Goal: Obtain resource: Download file/media

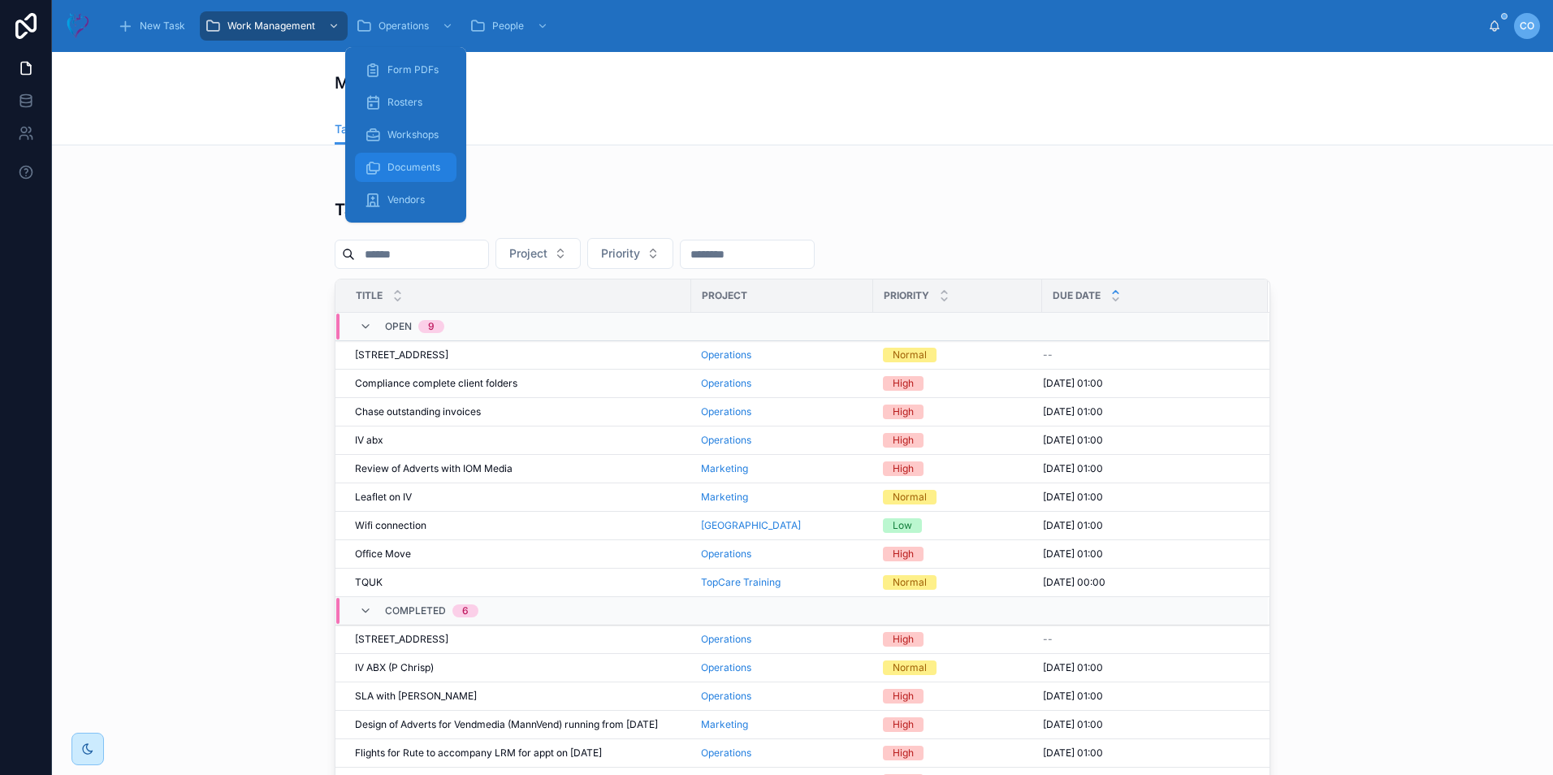
click at [413, 167] on span "Documents" at bounding box center [414, 167] width 53 height 13
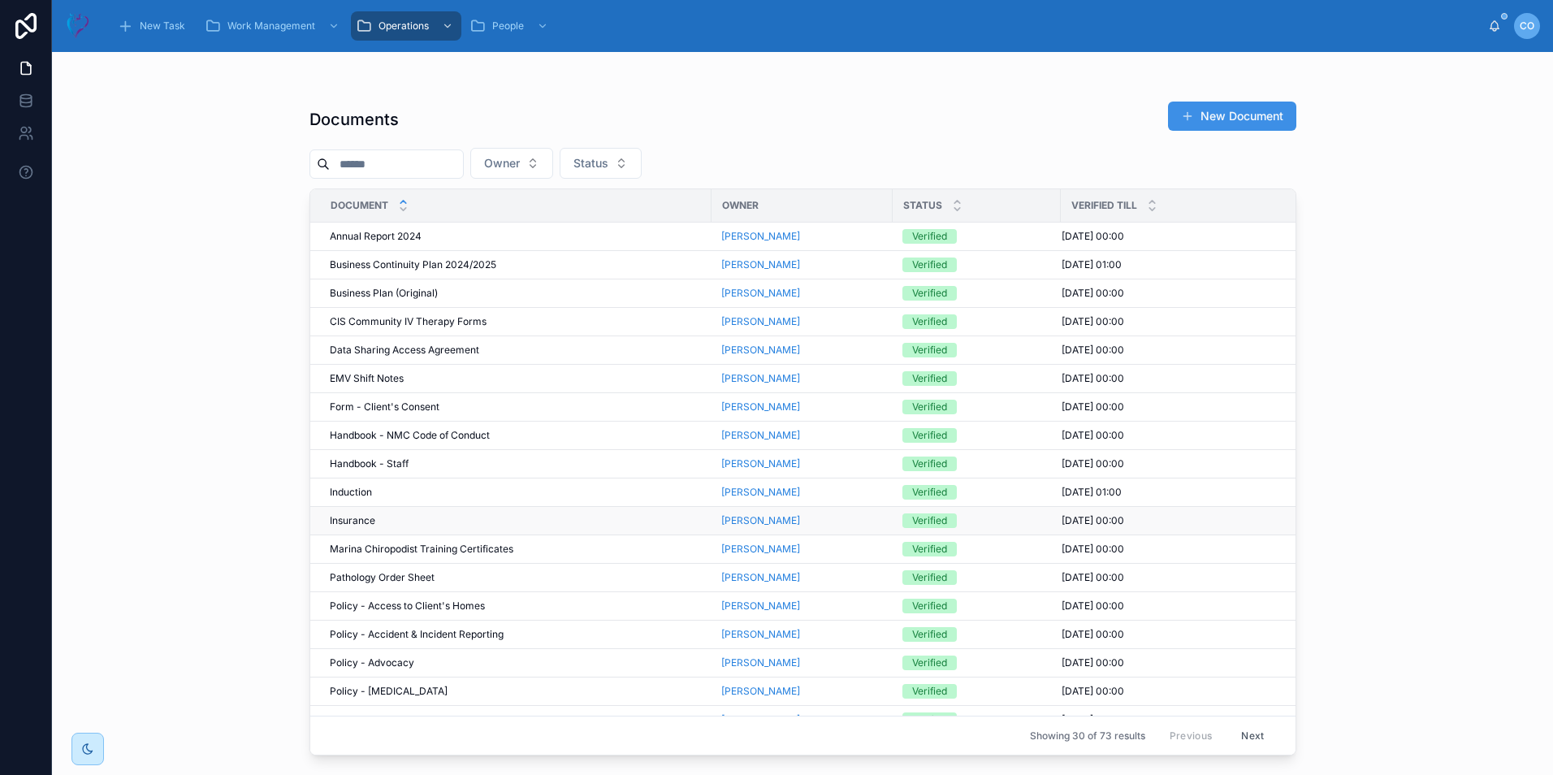
click at [365, 522] on span "Insurance" at bounding box center [352, 520] width 45 height 13
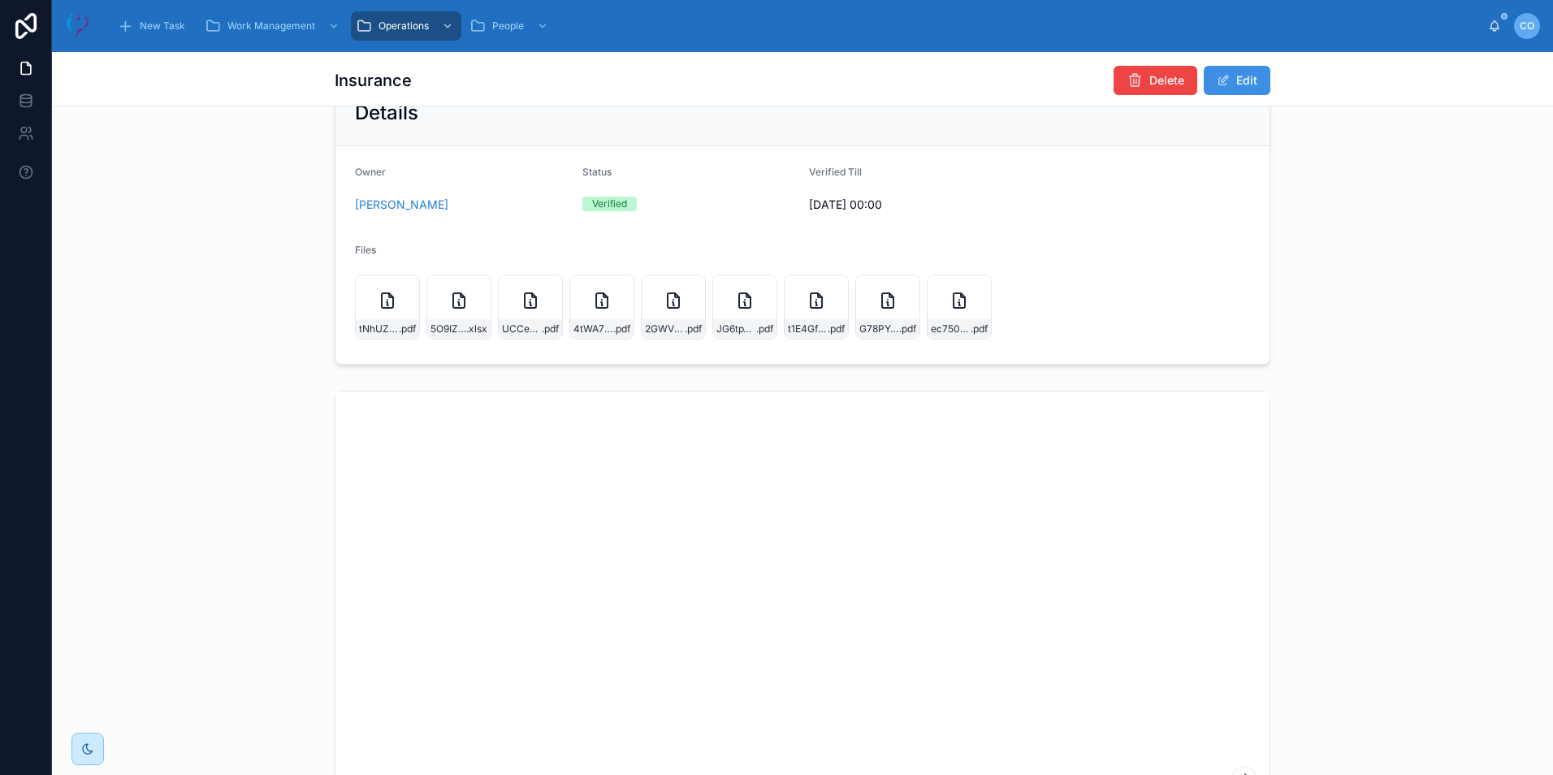
scroll to position [81, 0]
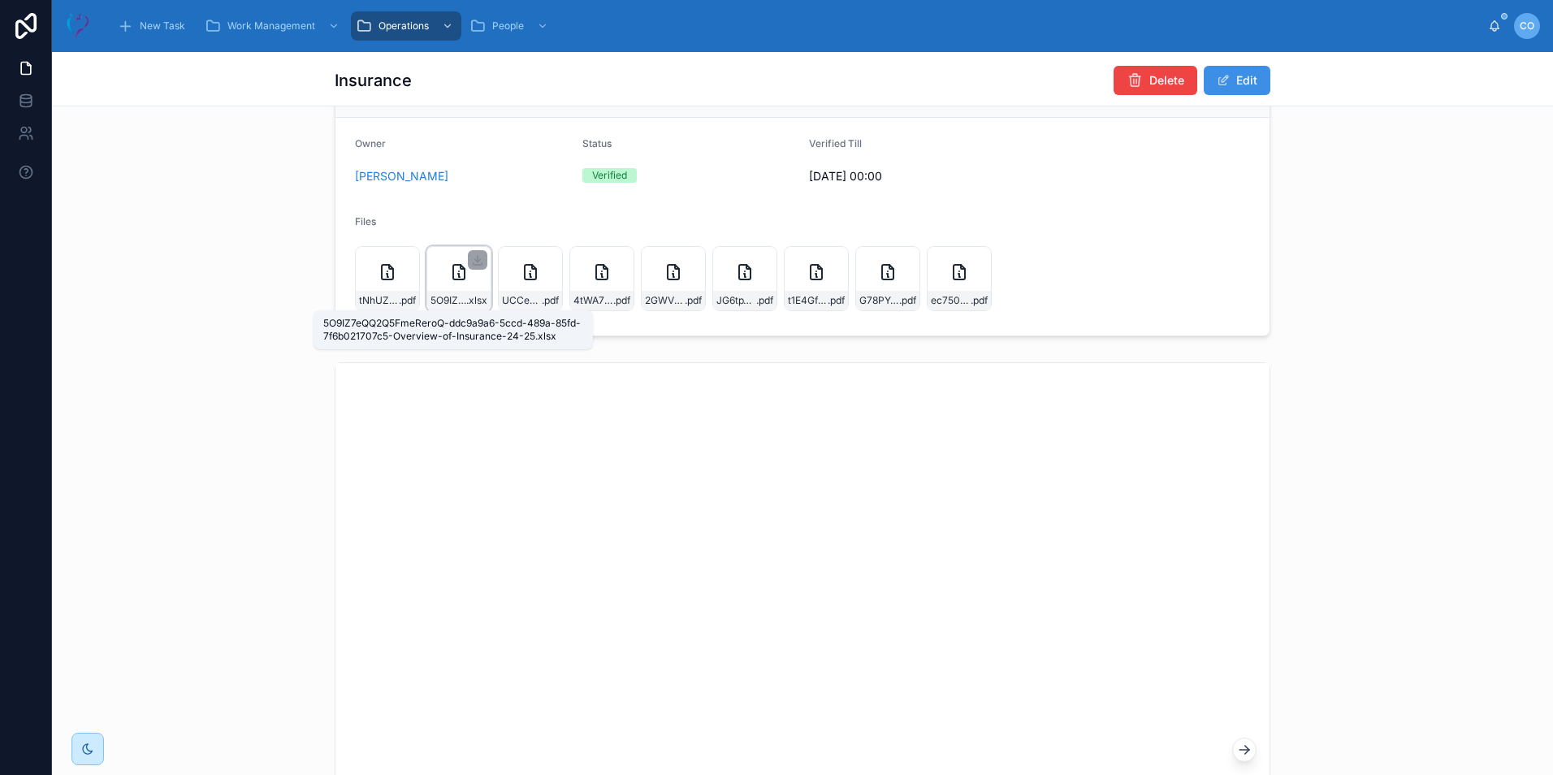
click at [447, 297] on span "5O9IZ7eQQ2Q5FmeReroQ-ddc9a9a6-5ccd-489a-85fd-7f6b021707c5-Overview-of-Insurance…" at bounding box center [449, 300] width 36 height 13
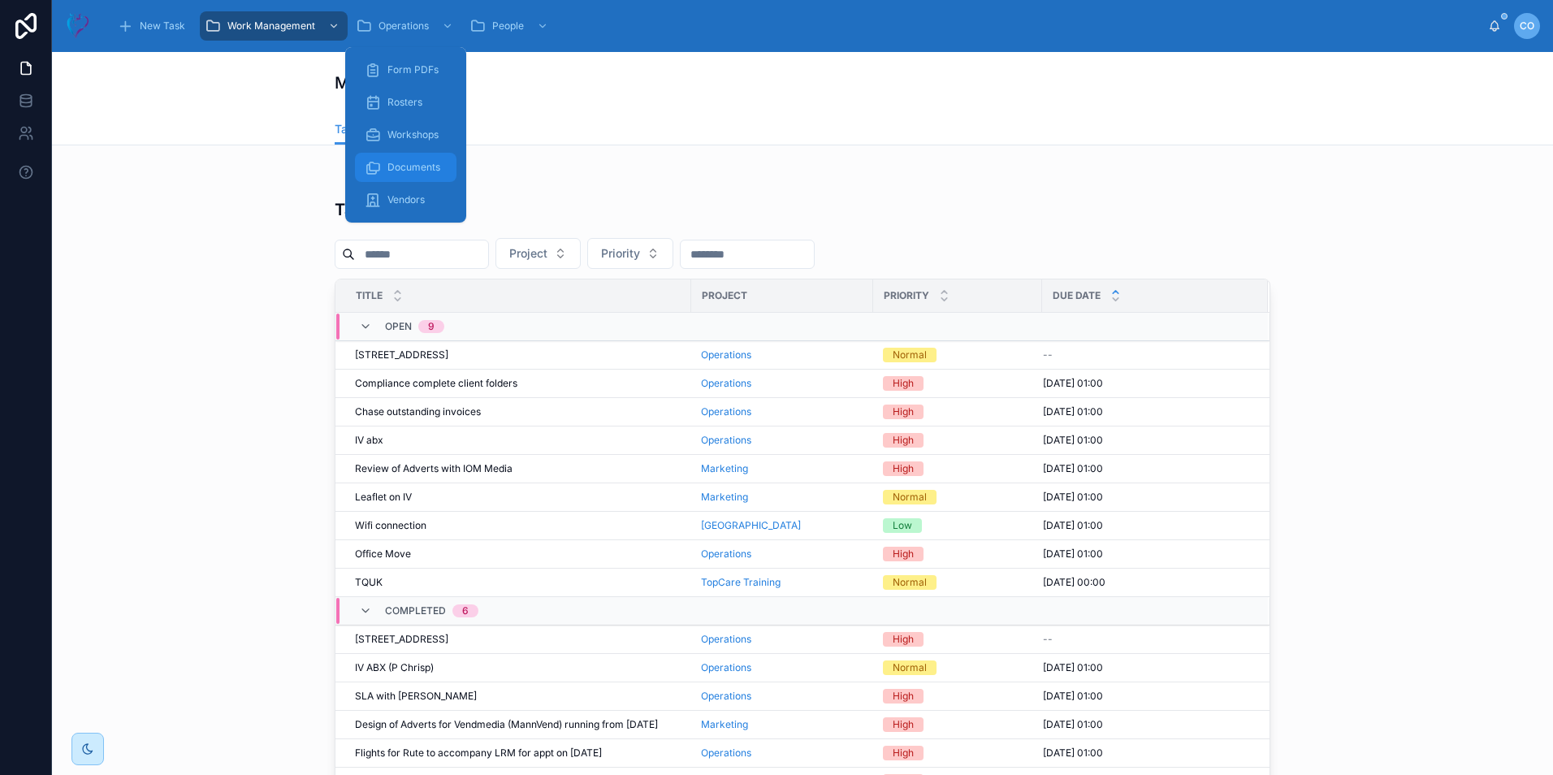
click at [406, 164] on span "Documents" at bounding box center [414, 167] width 53 height 13
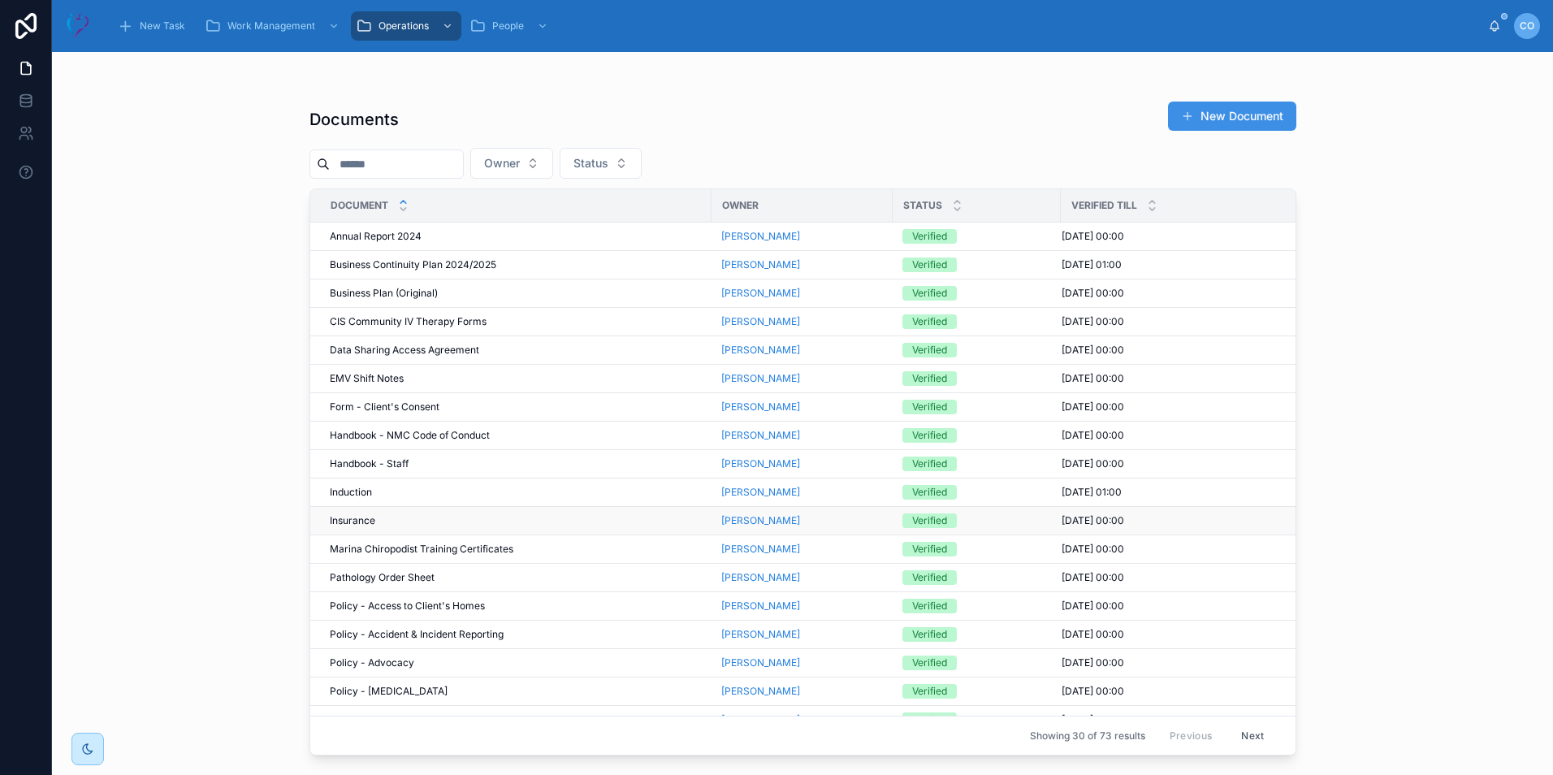
click at [362, 522] on span "Insurance" at bounding box center [352, 520] width 45 height 13
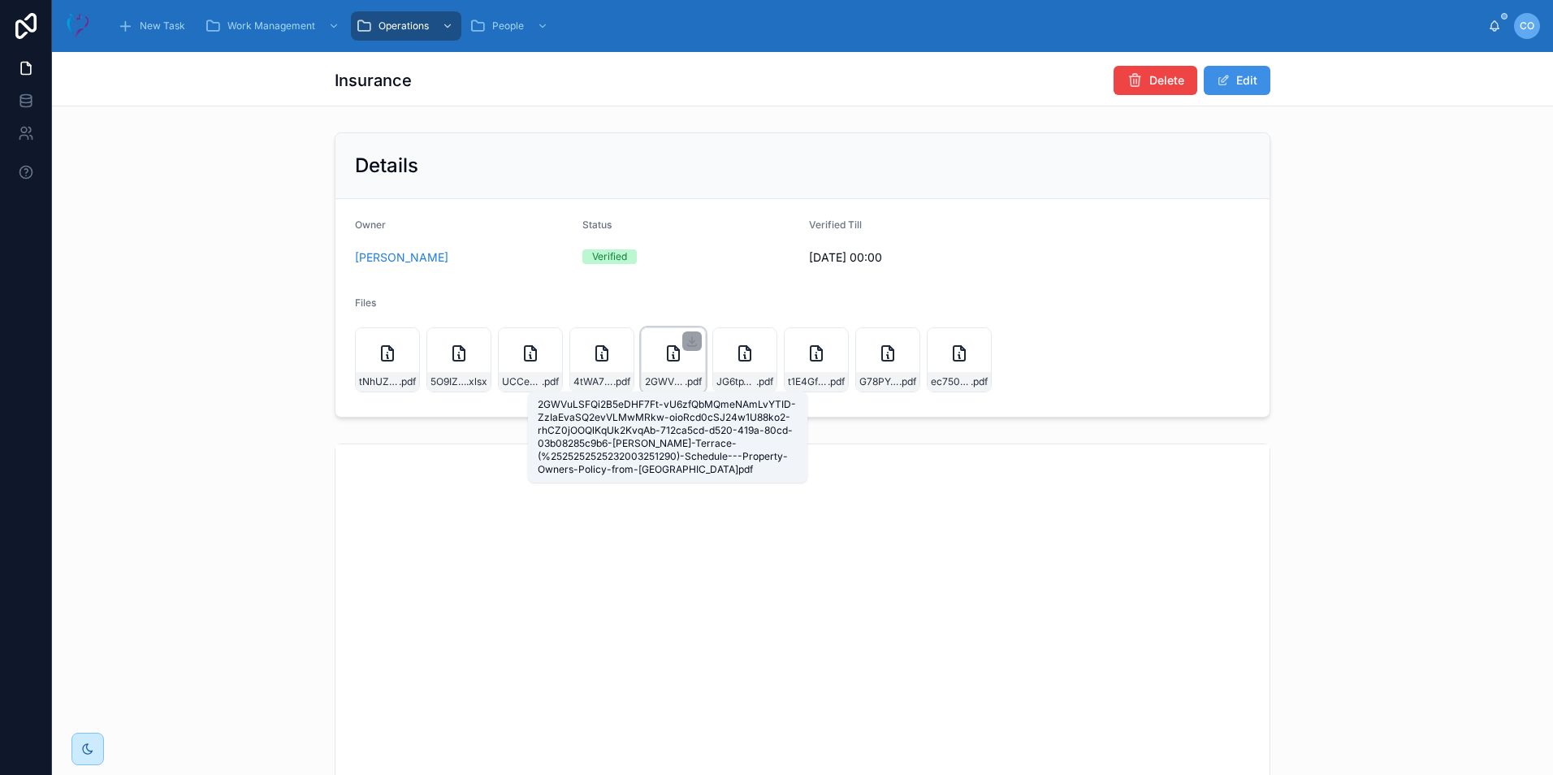
click at [668, 385] on span "2GWVuLSFQi2B5eDHF7Ft-vU6zfQbMQmeNAmLvYTID-ZzIaEvaSQ2evVLMwMRkw-oioRcd0cSJ24w1U8…" at bounding box center [665, 381] width 40 height 13
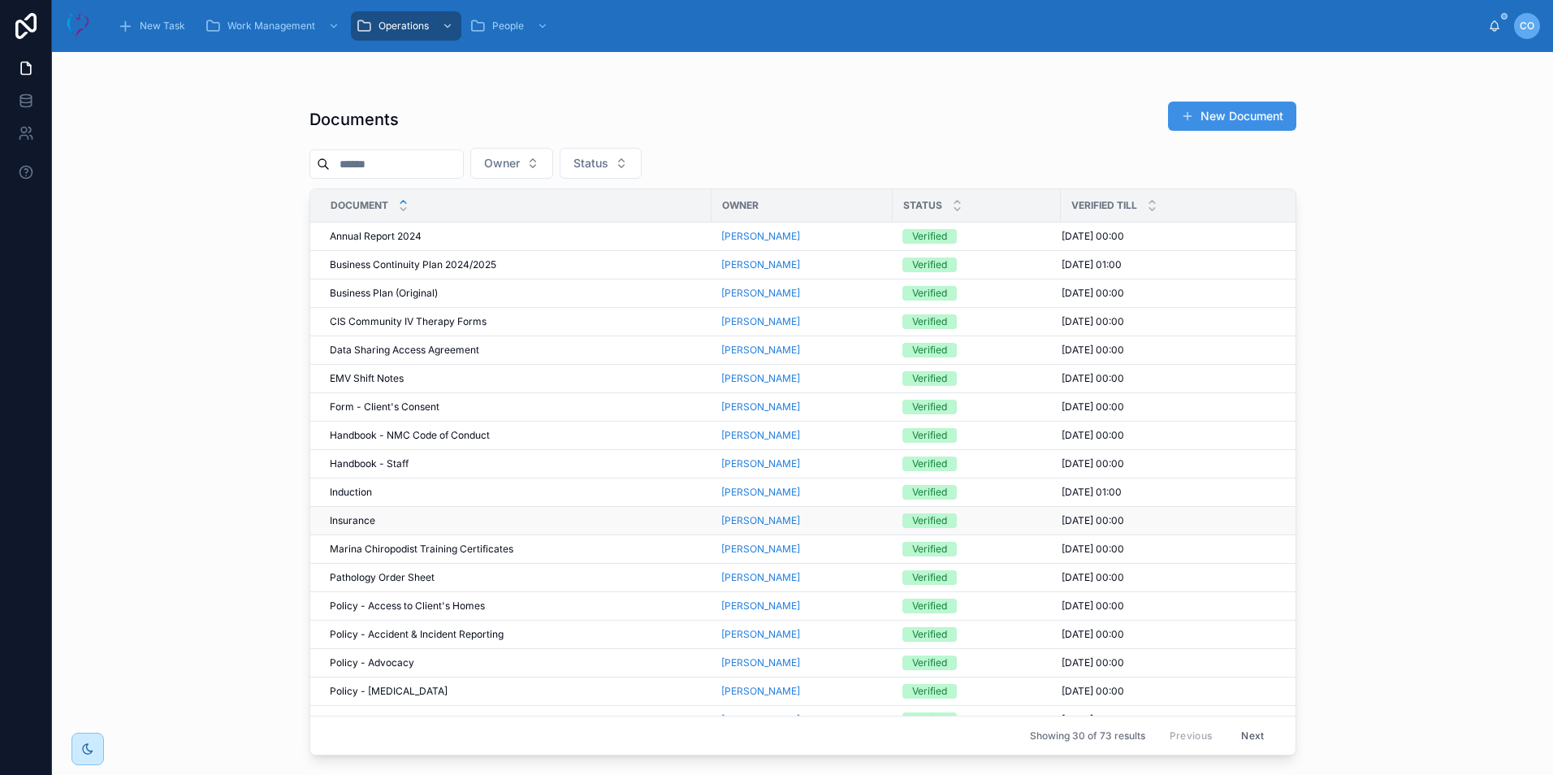
click at [365, 522] on span "Insurance" at bounding box center [352, 520] width 45 height 13
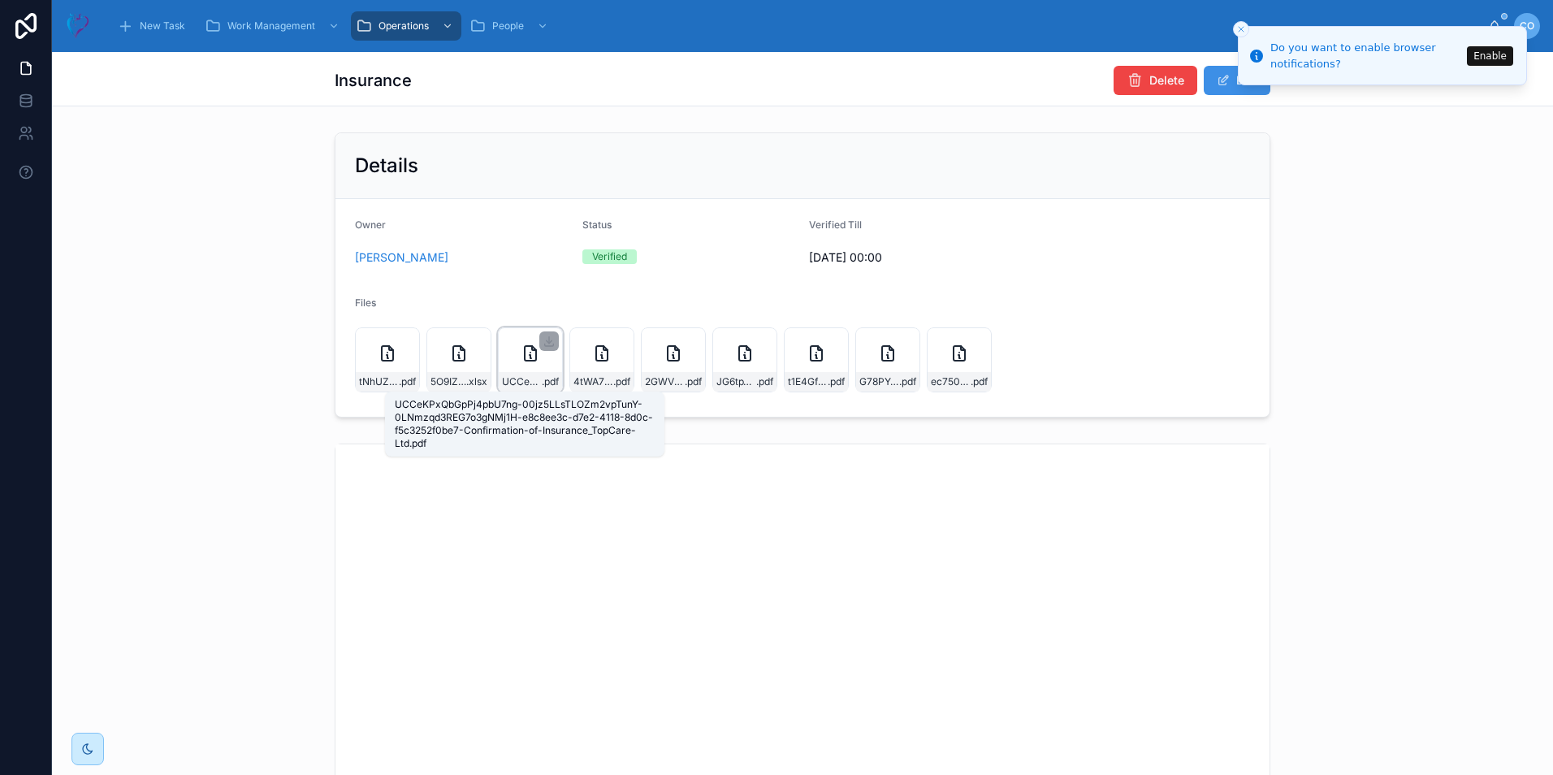
click at [519, 376] on span "UCCeKPxQbGpPj4pbU7ng-00jz5LLsTLOZm2vpTunY-0LNmzqd3REG7o3gNMj1H-e8c8ee3c-d7e2-41…" at bounding box center [522, 381] width 40 height 13
